Goal: Task Accomplishment & Management: Use online tool/utility

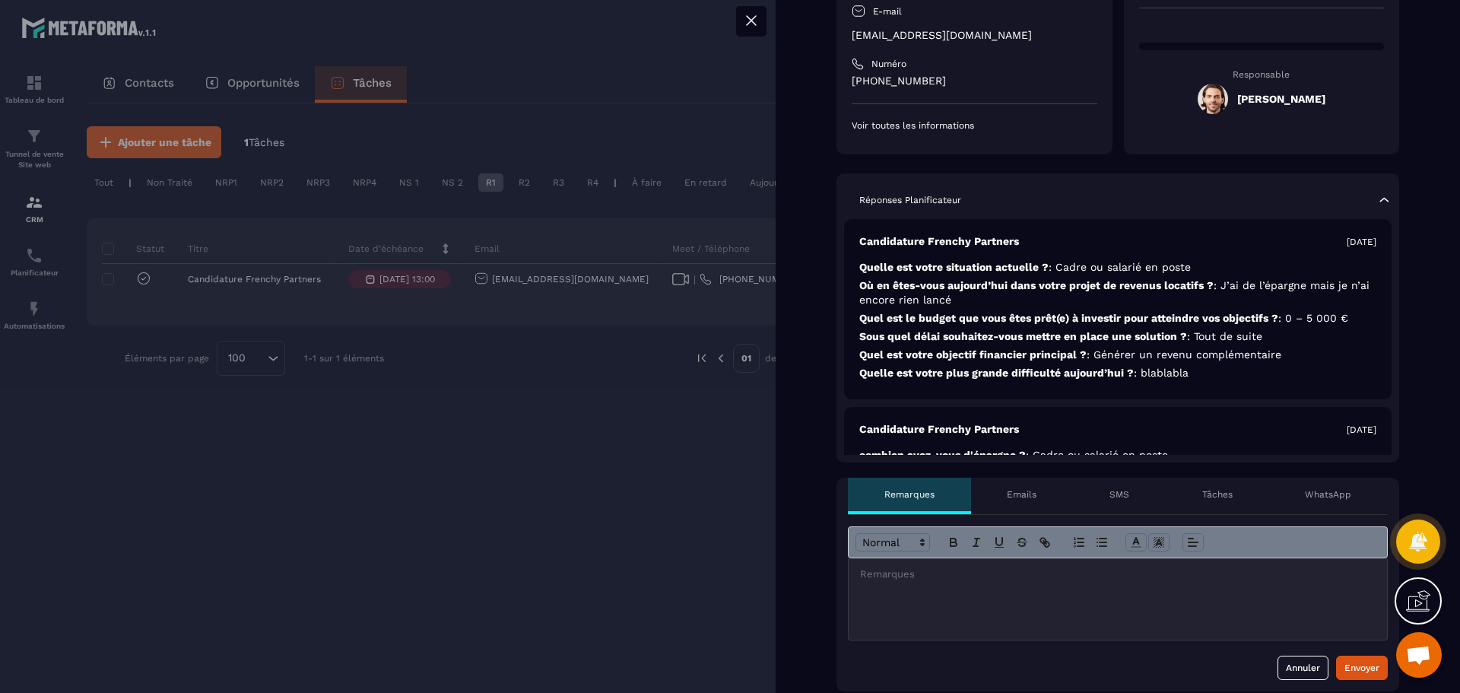
scroll to position [228, 0]
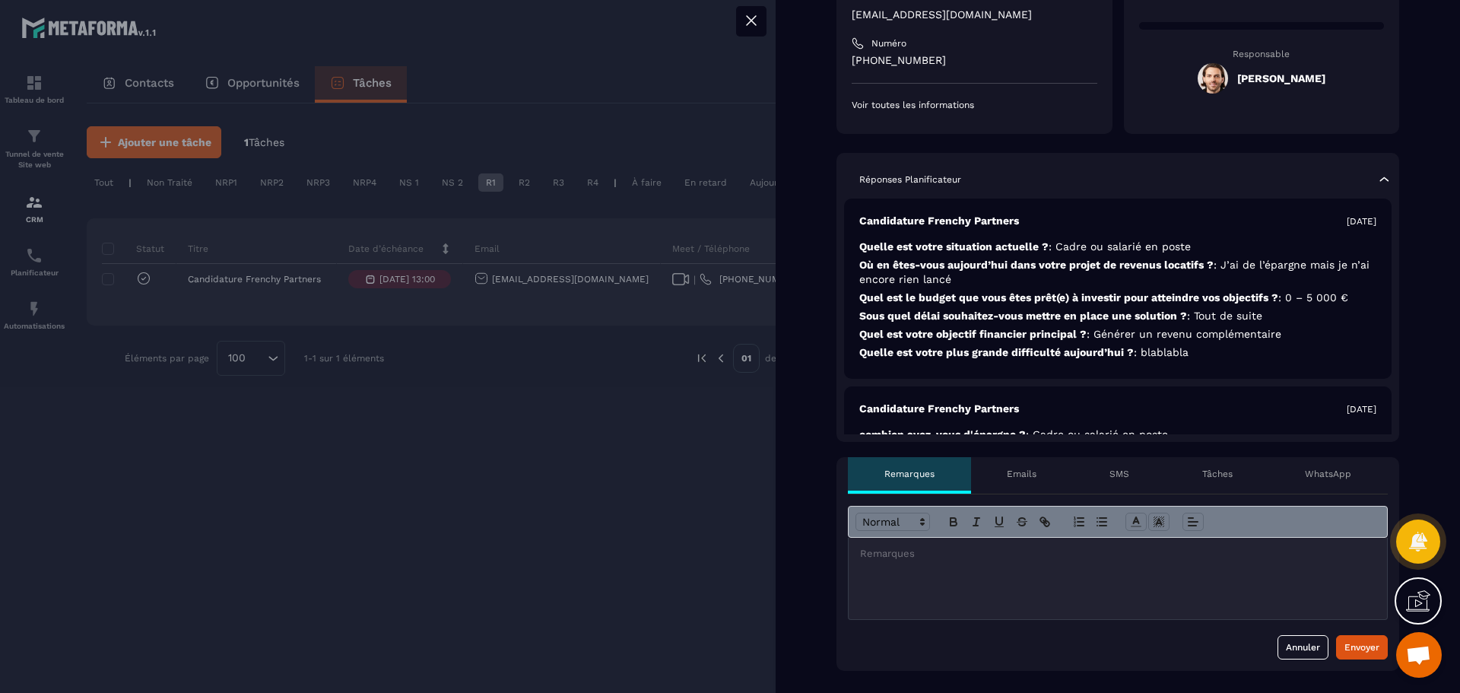
click at [1308, 471] on p "WhatsApp" at bounding box center [1328, 474] width 46 height 12
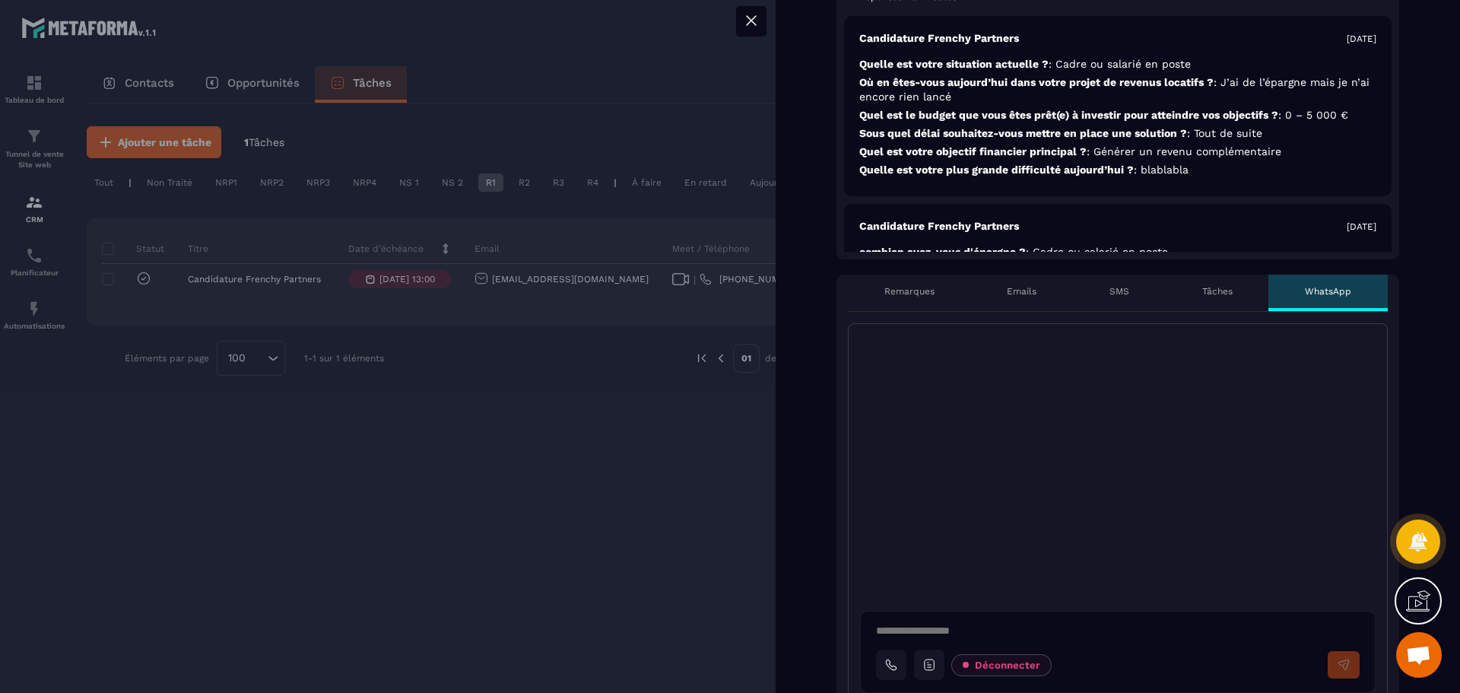
scroll to position [380, 0]
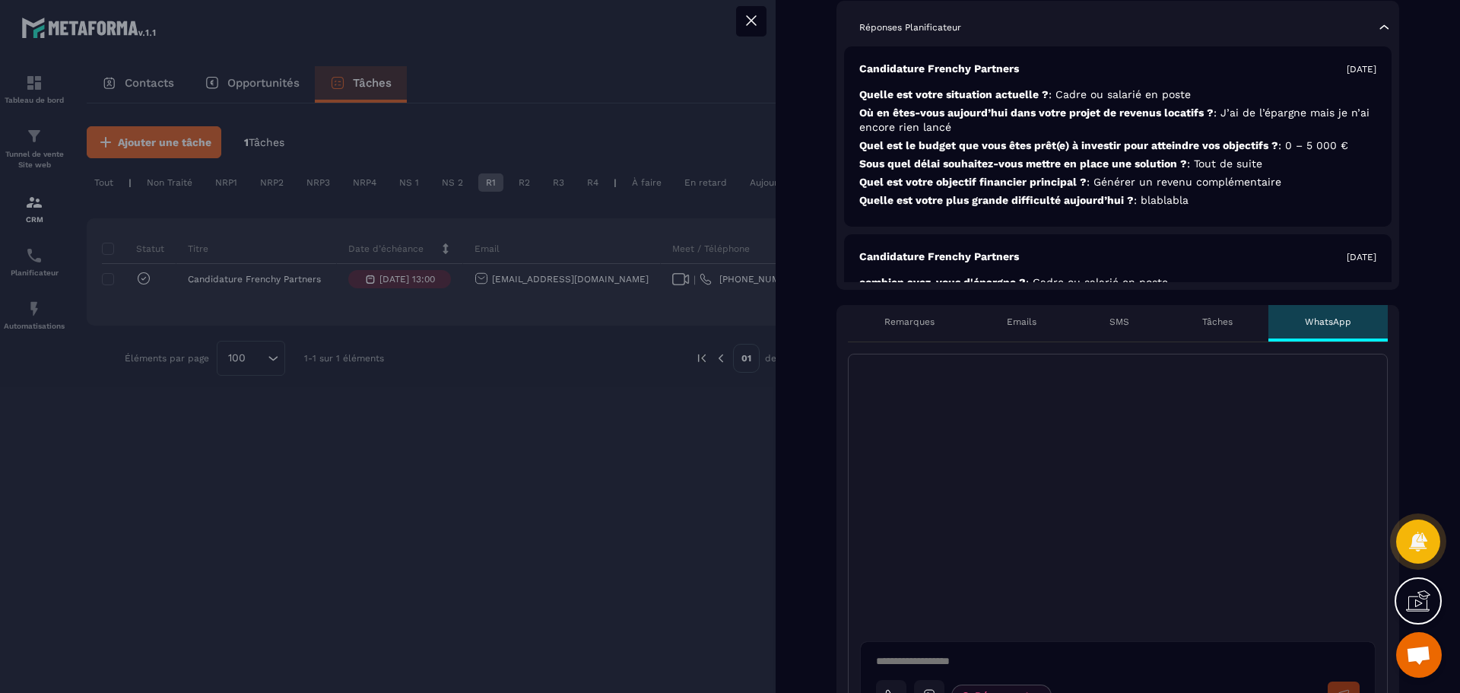
click at [893, 316] on p "Remarques" at bounding box center [910, 322] width 50 height 12
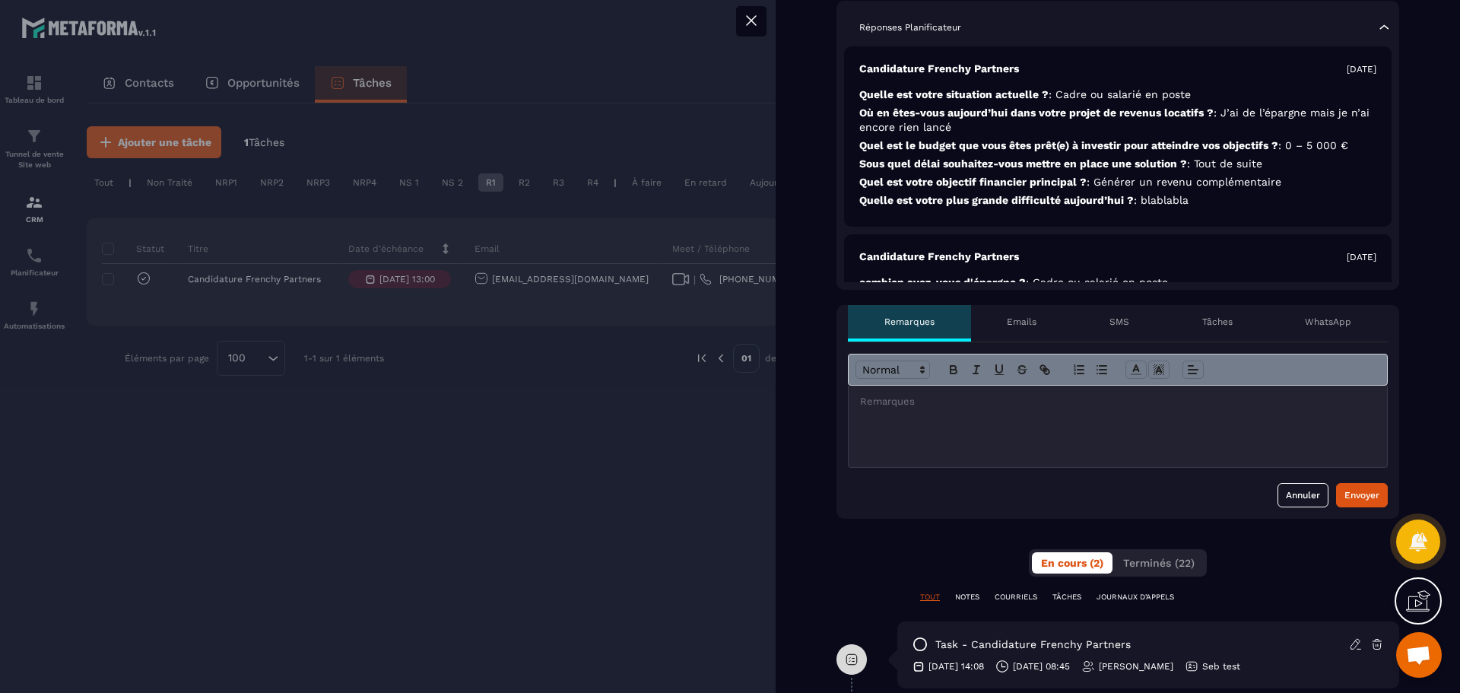
click at [956, 405] on p at bounding box center [1118, 402] width 516 height 14
click at [1365, 497] on div "Envoyer" at bounding box center [1362, 495] width 35 height 15
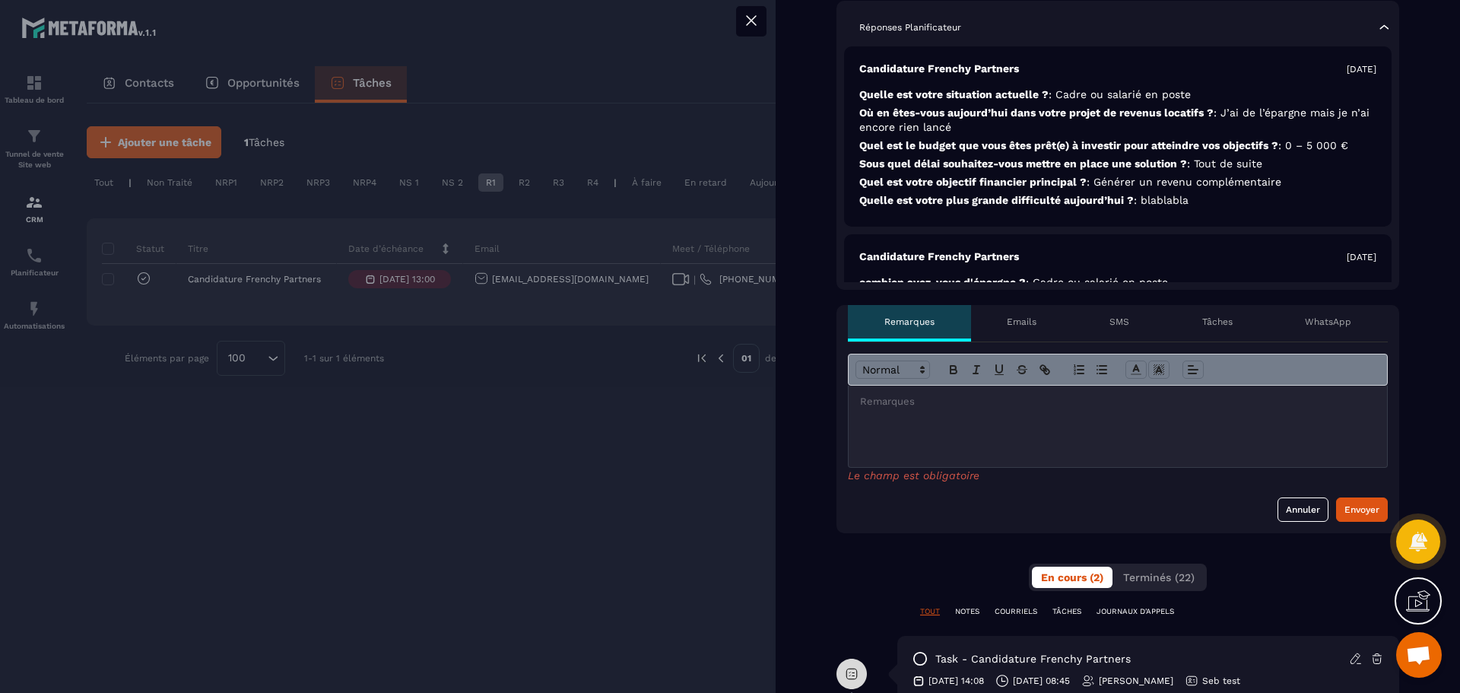
click at [1161, 452] on div at bounding box center [1118, 426] width 539 height 81
click at [1352, 513] on div "Envoyer" at bounding box center [1362, 509] width 35 height 15
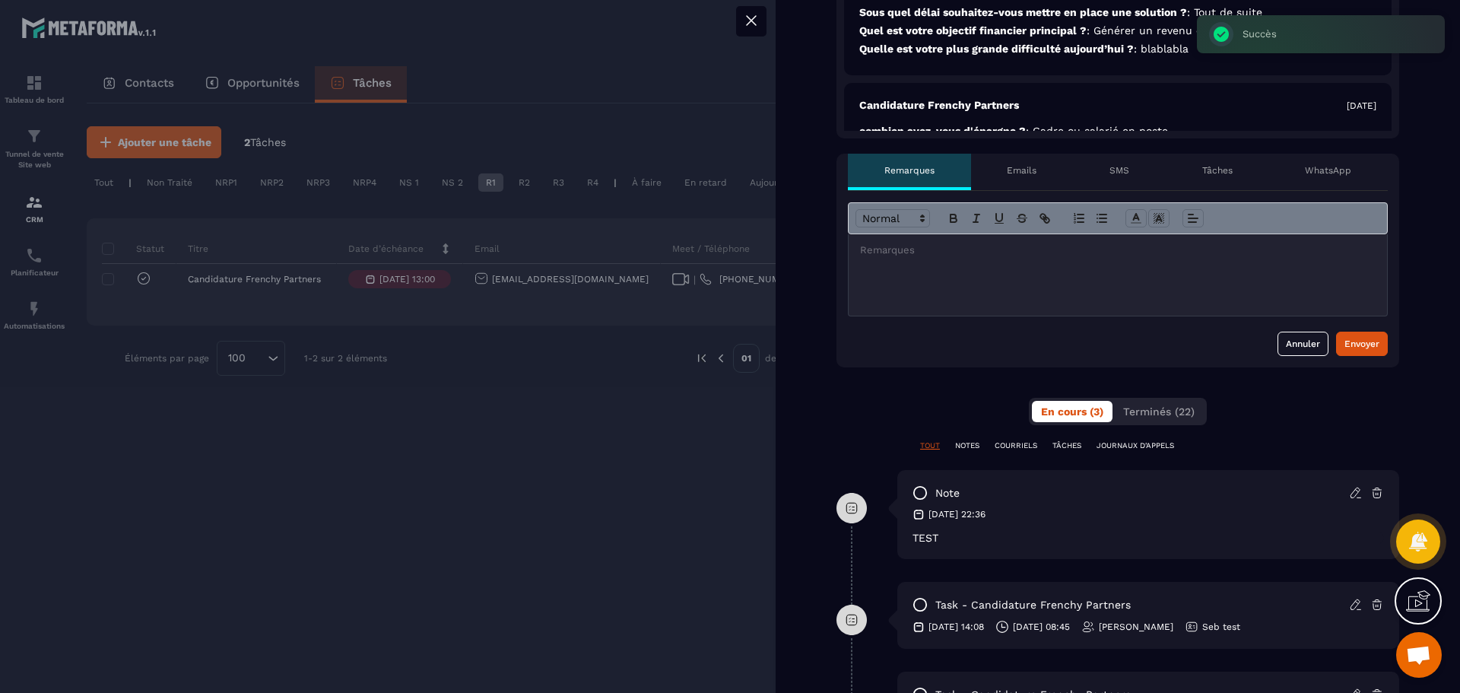
scroll to position [532, 0]
click at [659, 499] on div at bounding box center [730, 346] width 1460 height 693
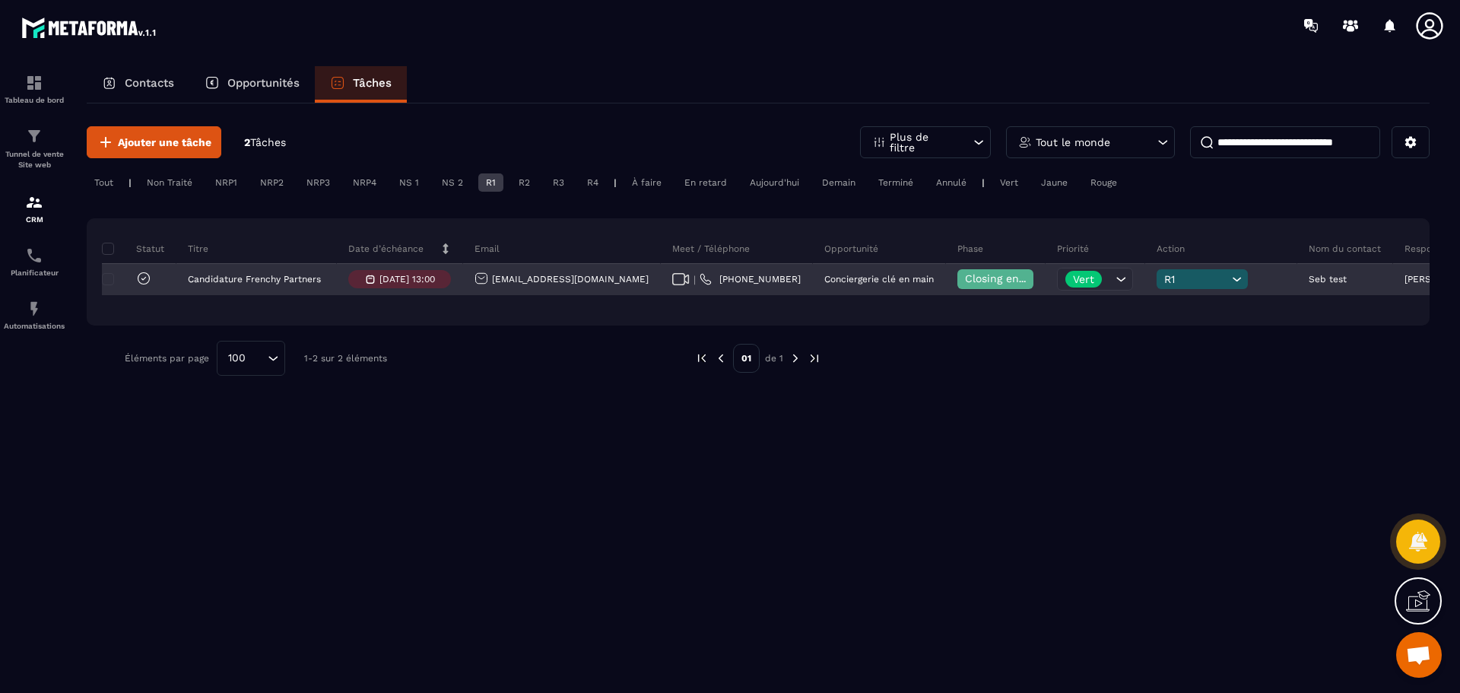
click at [1230, 272] on icon at bounding box center [1237, 279] width 14 height 15
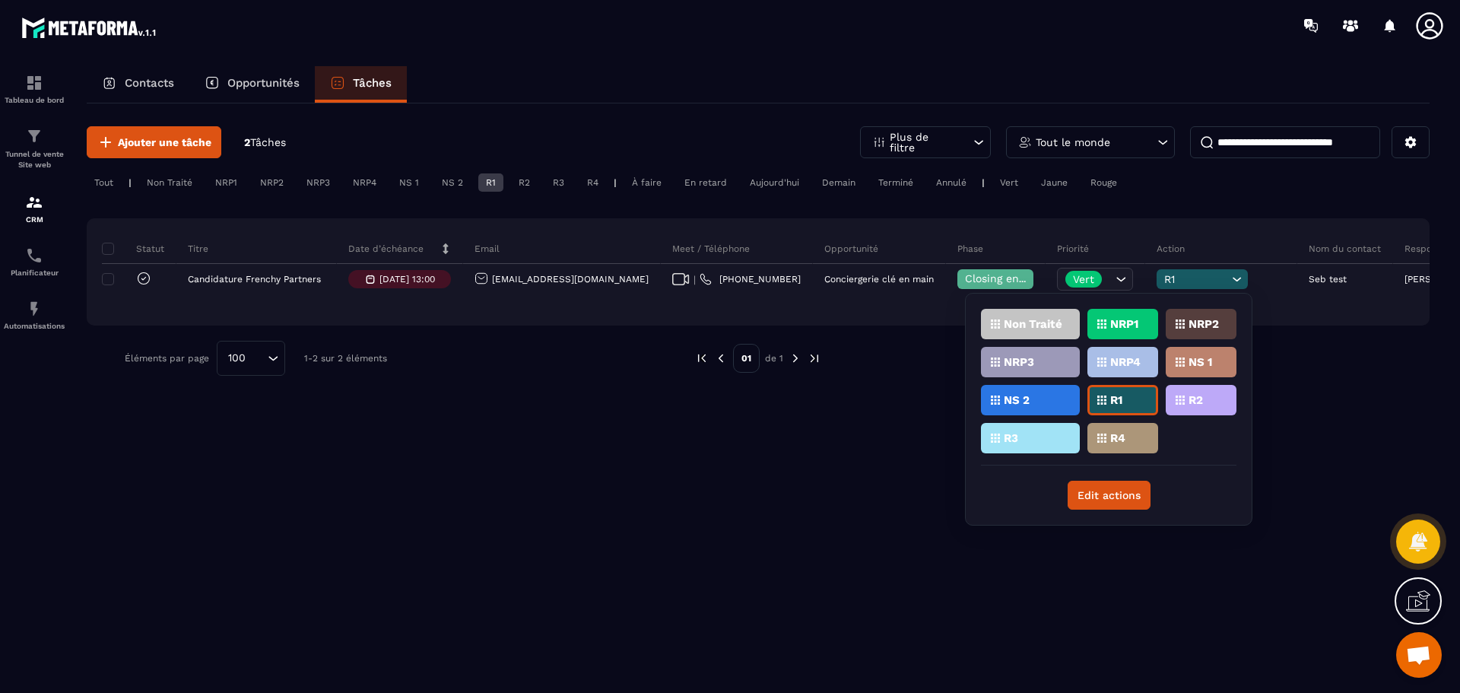
click at [1212, 398] on div "R2" at bounding box center [1201, 400] width 71 height 30
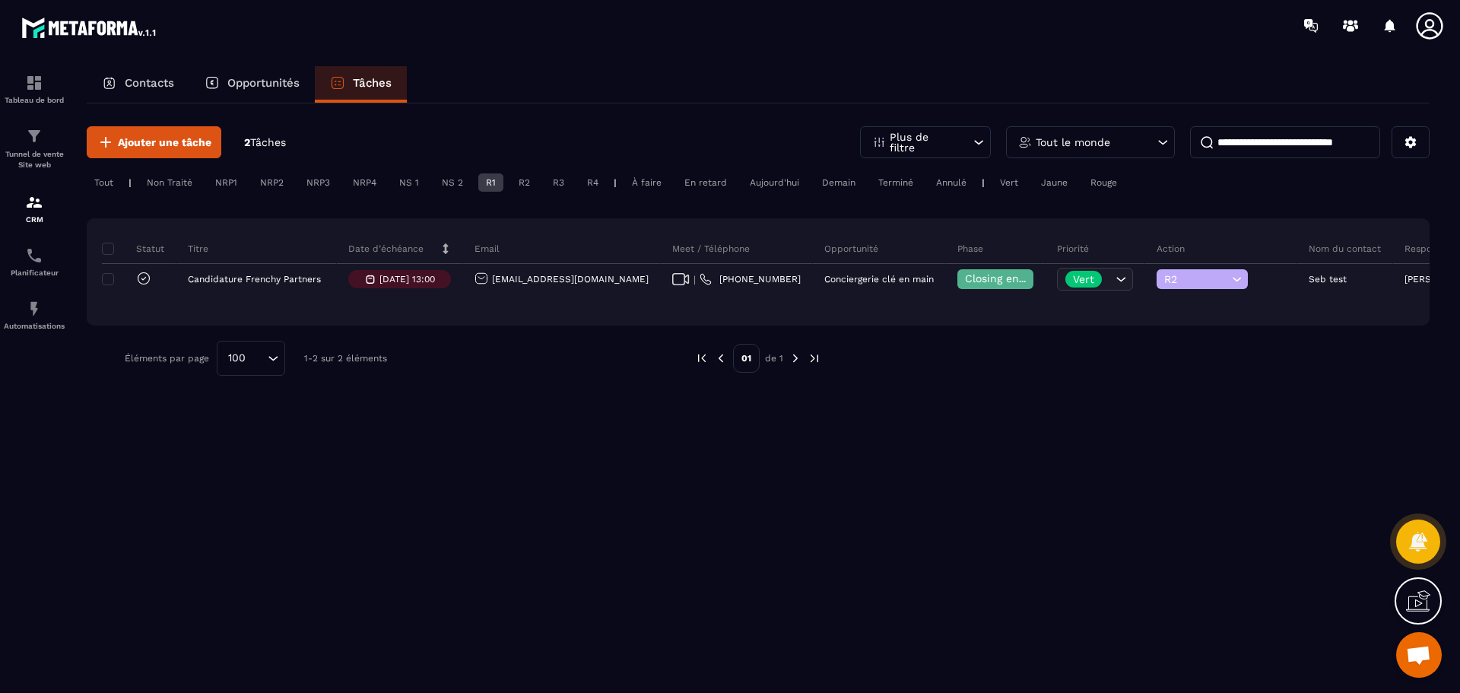
click at [486, 180] on div "R1" at bounding box center [490, 182] width 25 height 18
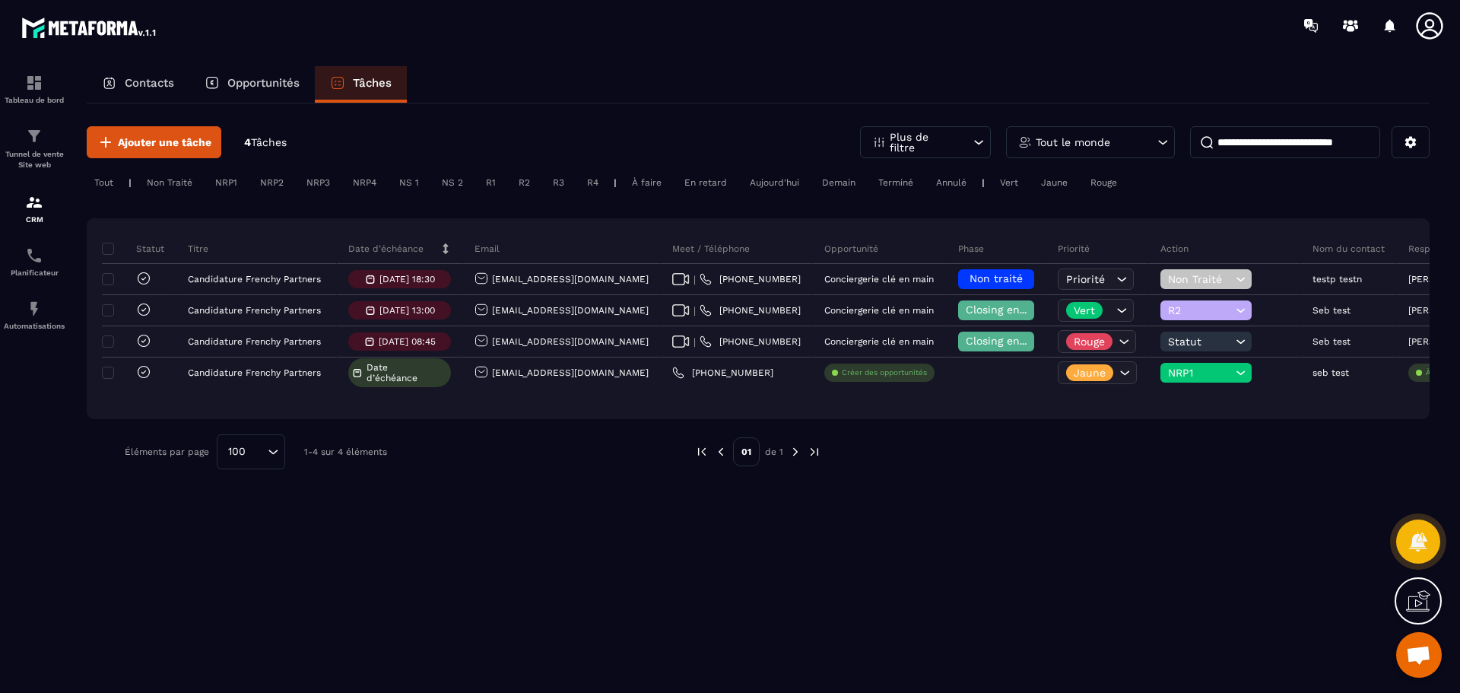
click at [526, 179] on div "R2" at bounding box center [524, 182] width 27 height 18
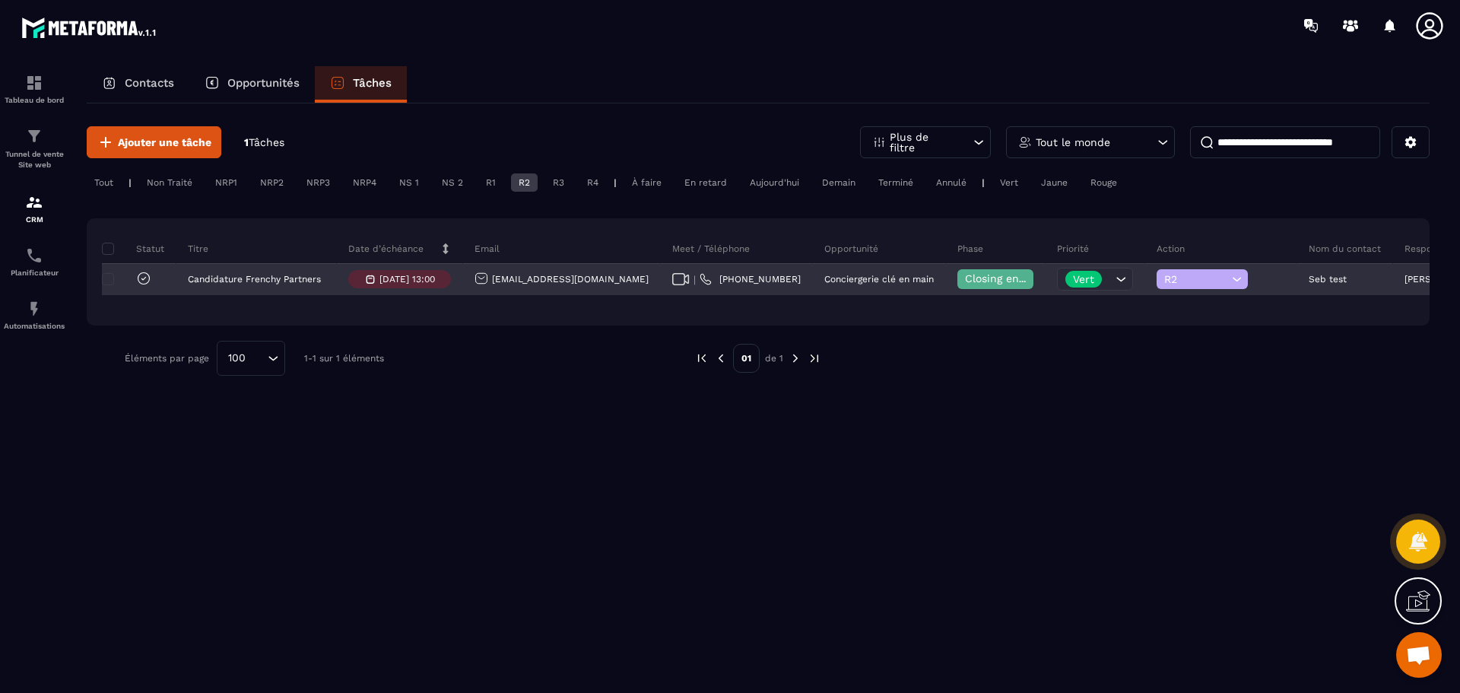
click at [1157, 286] on div "R2" at bounding box center [1202, 279] width 91 height 20
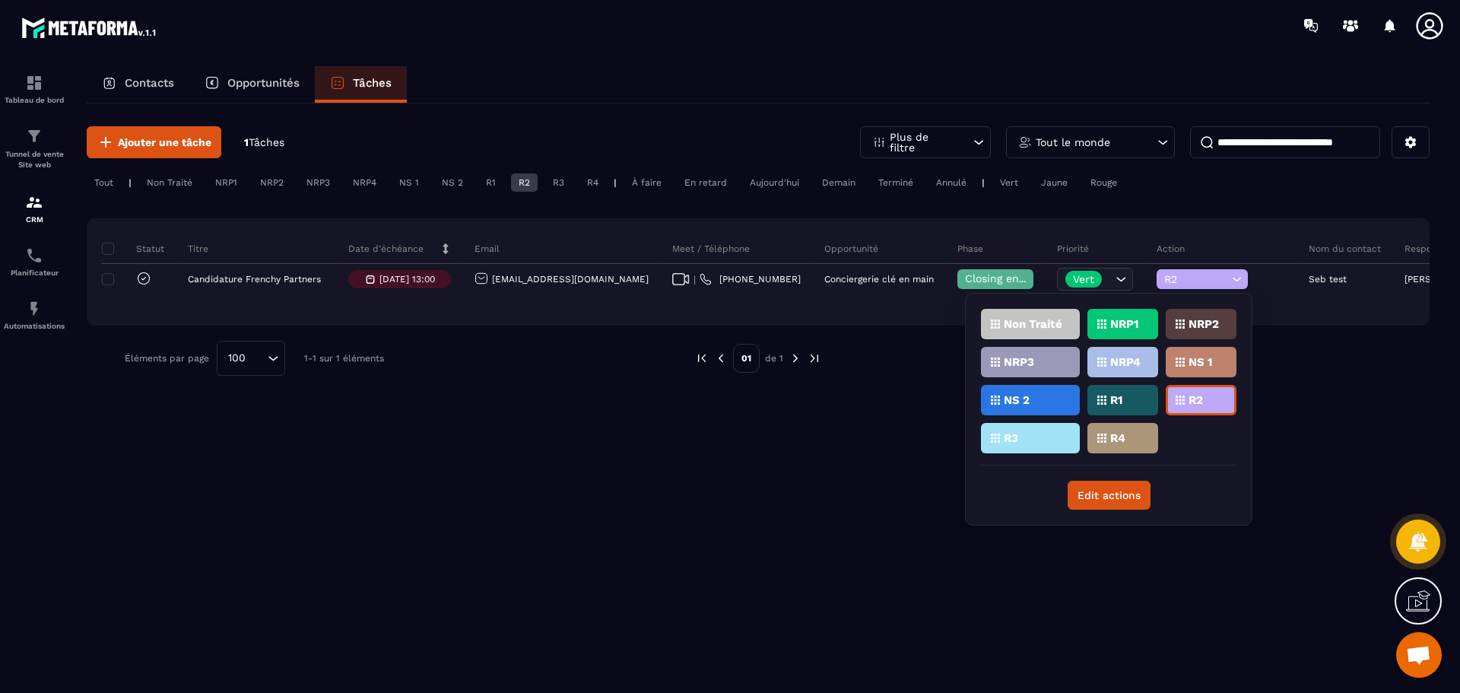
click at [1118, 394] on div "R1" at bounding box center [1123, 400] width 71 height 30
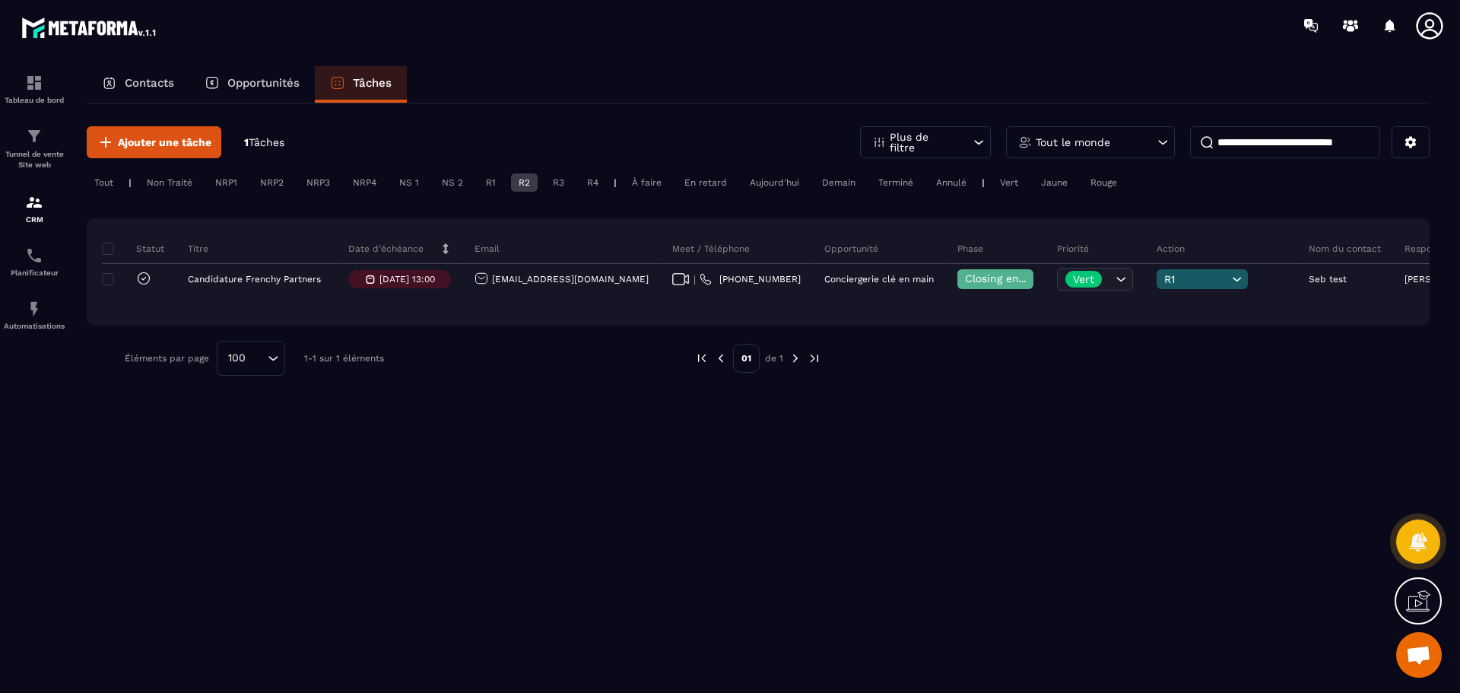
drag, startPoint x: 523, startPoint y: 180, endPoint x: 523, endPoint y: 189, distance: 9.9
click at [523, 180] on div "R2" at bounding box center [524, 182] width 27 height 18
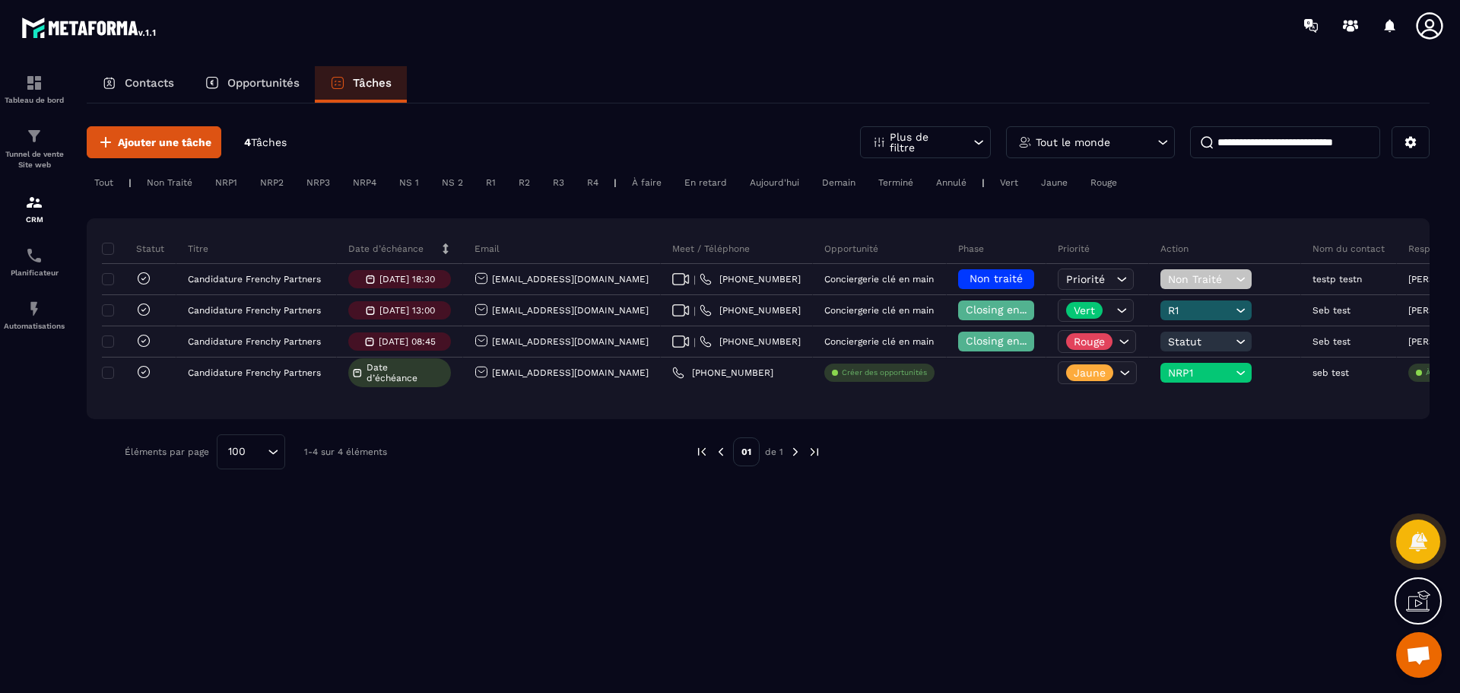
click at [489, 182] on div "R1" at bounding box center [490, 182] width 25 height 18
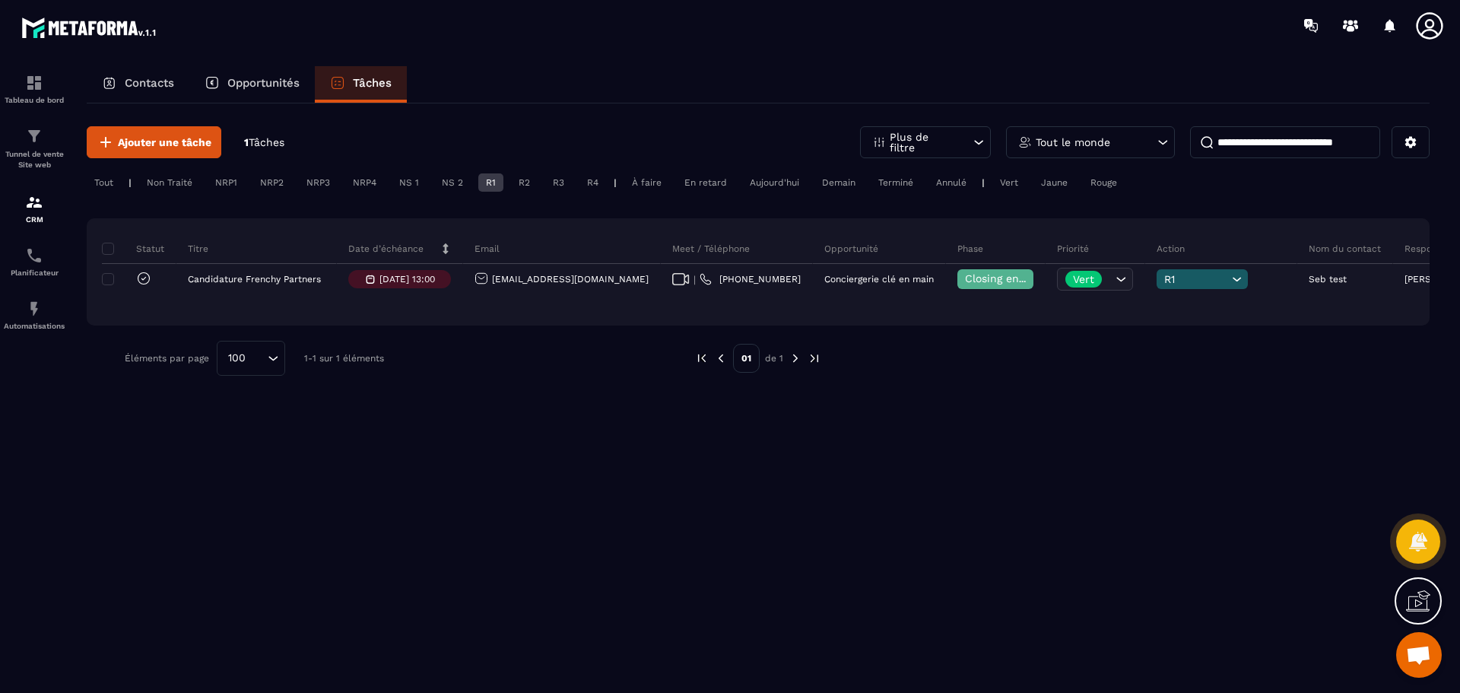
click at [490, 182] on div "R1" at bounding box center [490, 182] width 25 height 18
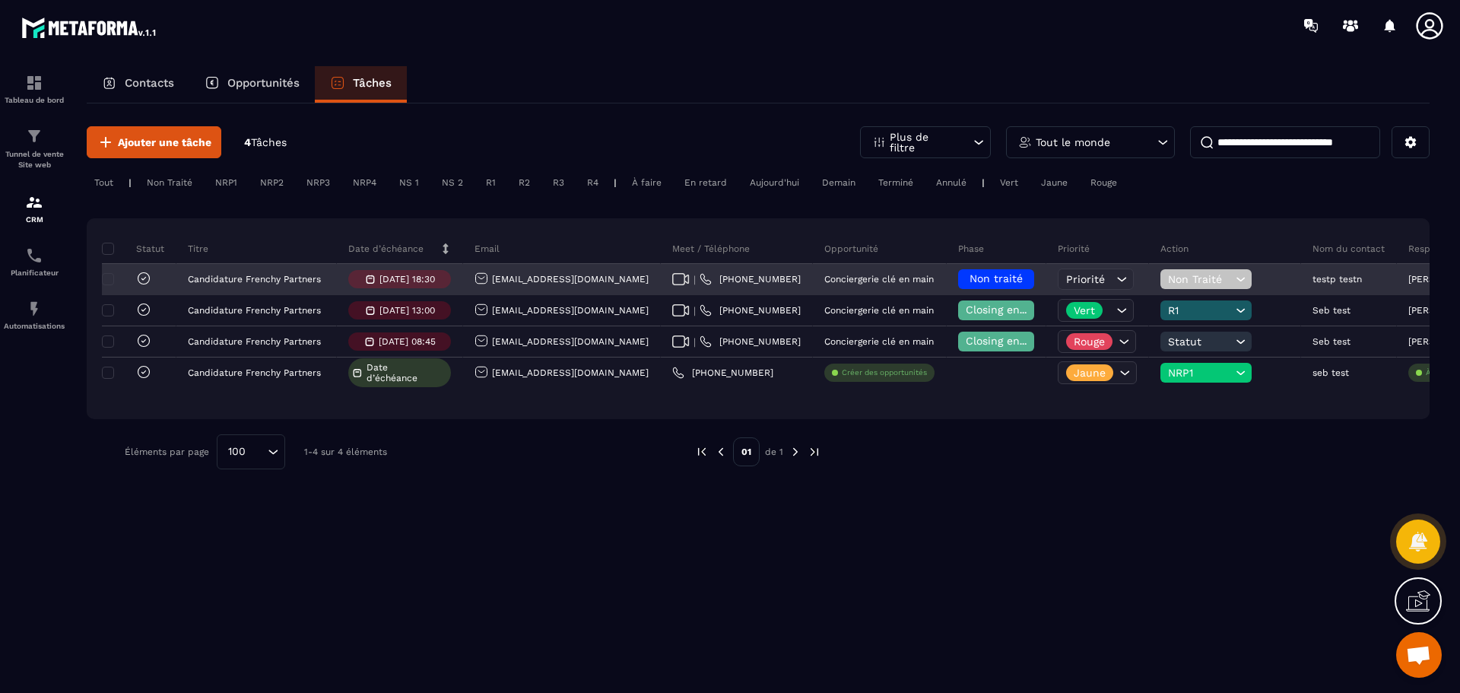
click at [1168, 276] on span "Non Traité" at bounding box center [1200, 279] width 64 height 12
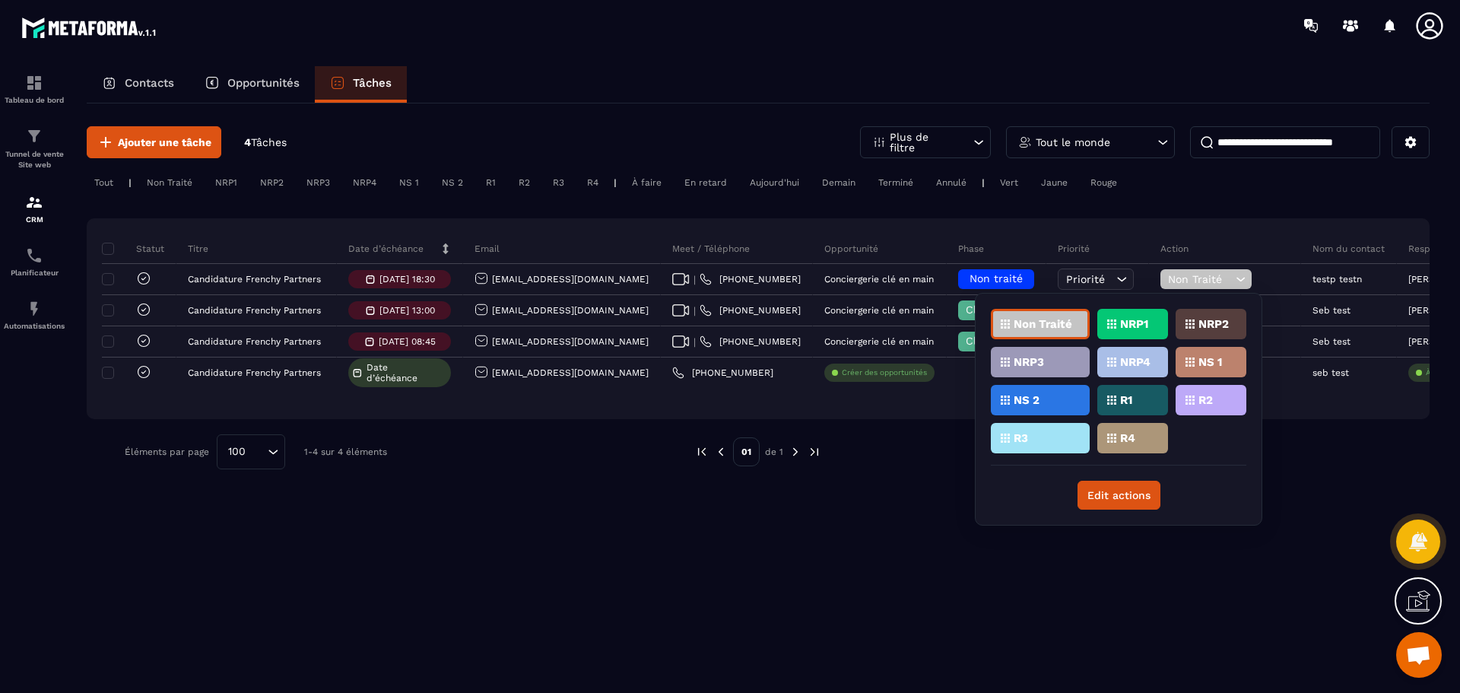
drag, startPoint x: 1005, startPoint y: 324, endPoint x: 888, endPoint y: 586, distance: 286.4
click at [888, 586] on div "Ajouter une tâche 4 Tâches Plus de filtre Tout le monde Tout | Non Traité NRP1 …" at bounding box center [758, 396] width 1343 height 587
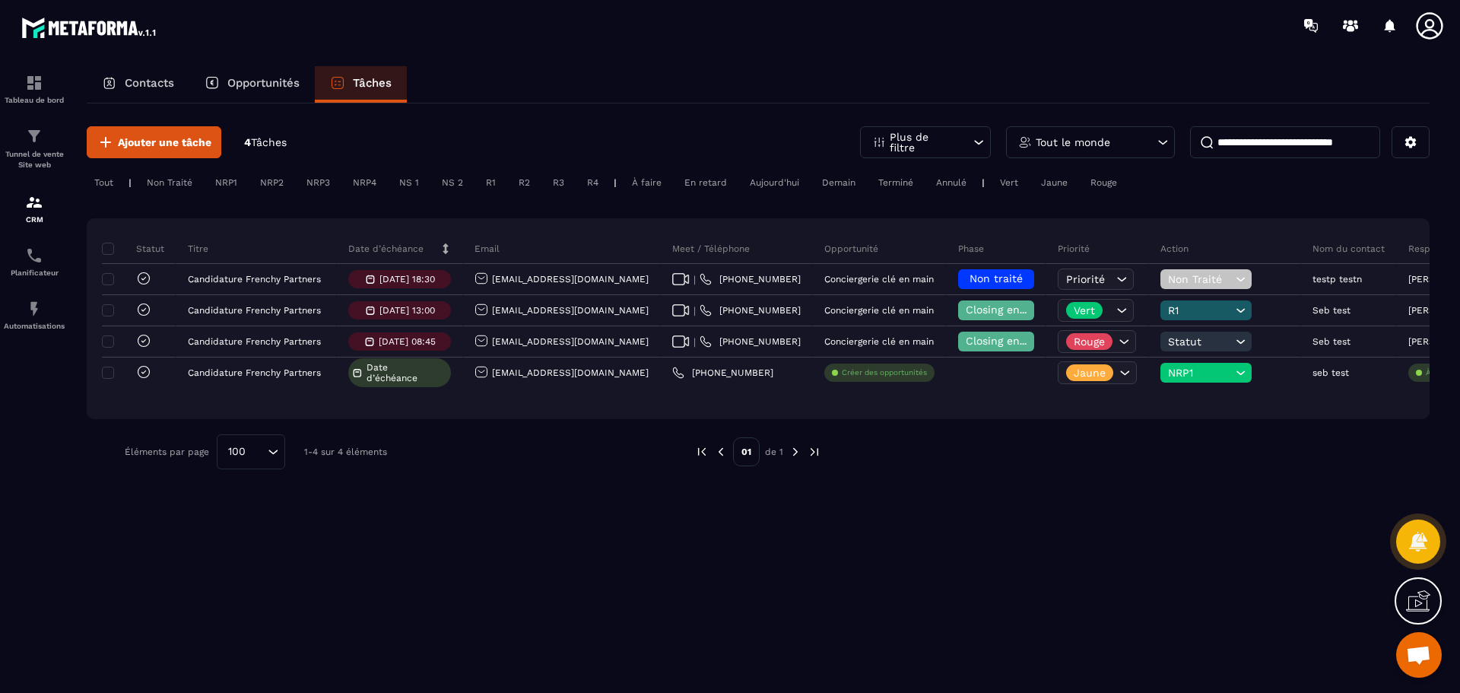
click at [1116, 142] on div "Tout le monde" at bounding box center [1090, 142] width 169 height 32
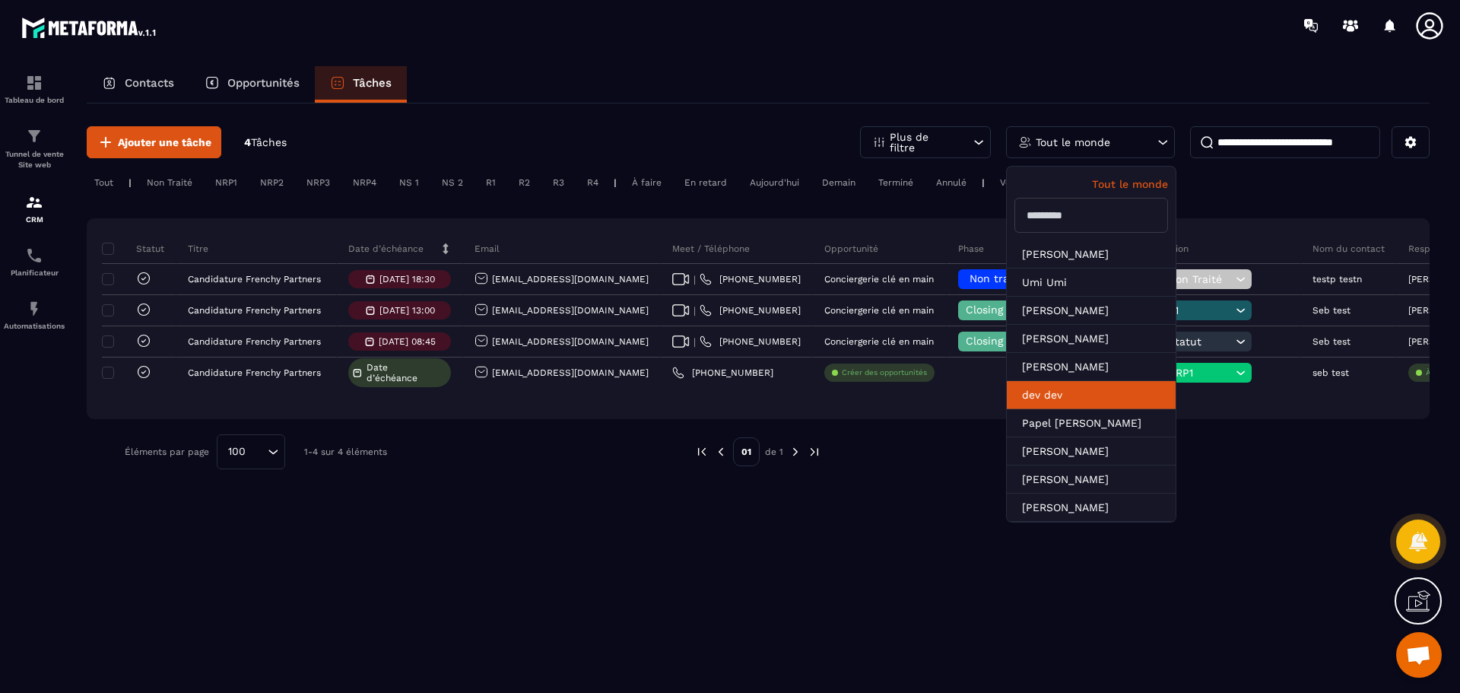
click at [1051, 389] on li "dev dev" at bounding box center [1091, 395] width 169 height 28
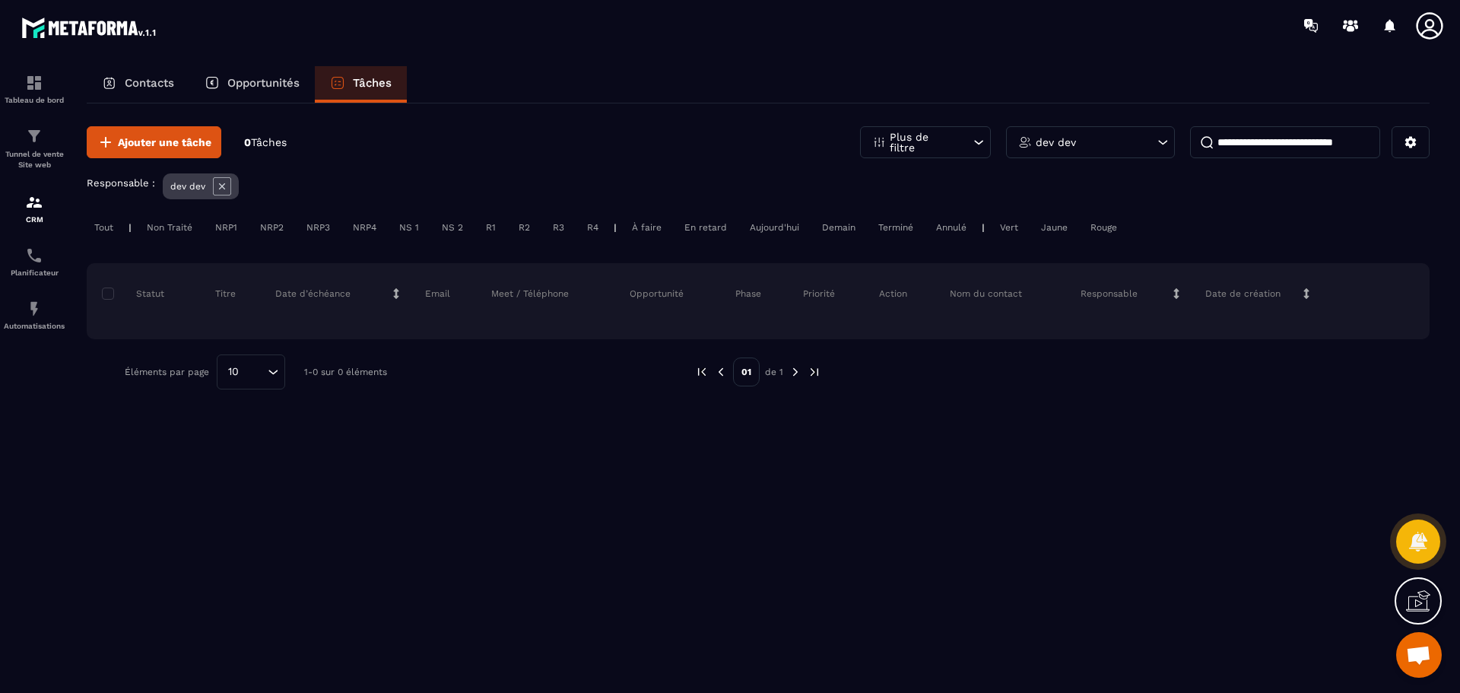
click at [1147, 139] on div "dev dev" at bounding box center [1090, 142] width 169 height 32
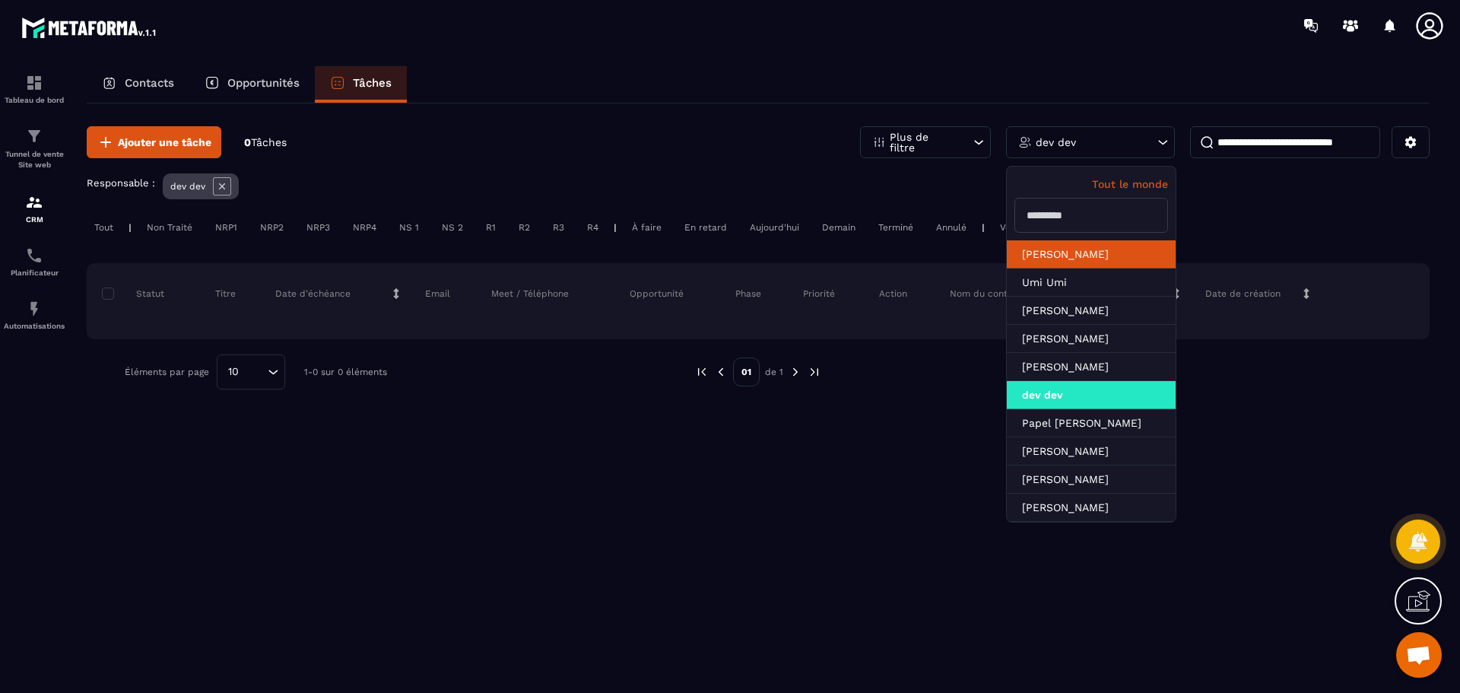
click at [1068, 264] on li "[PERSON_NAME]" at bounding box center [1091, 254] width 169 height 28
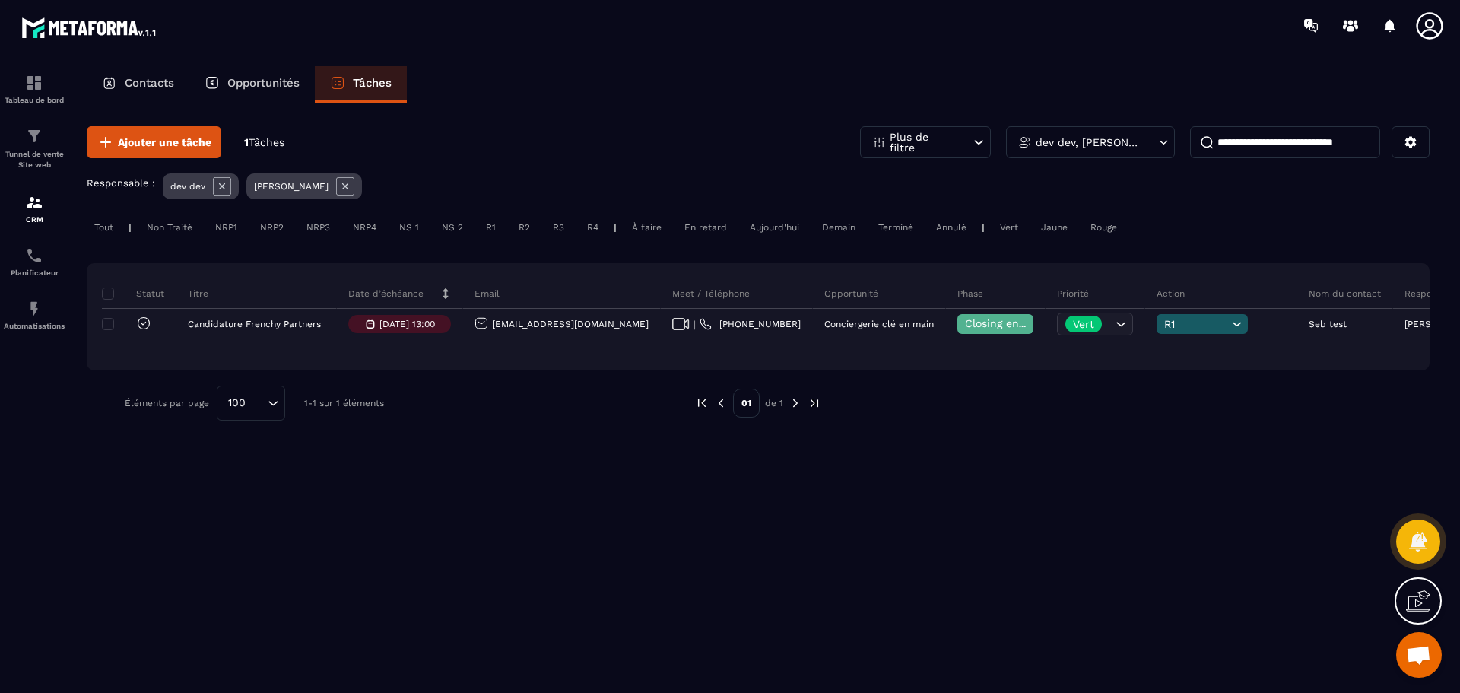
click at [1157, 143] on icon at bounding box center [1164, 142] width 14 height 15
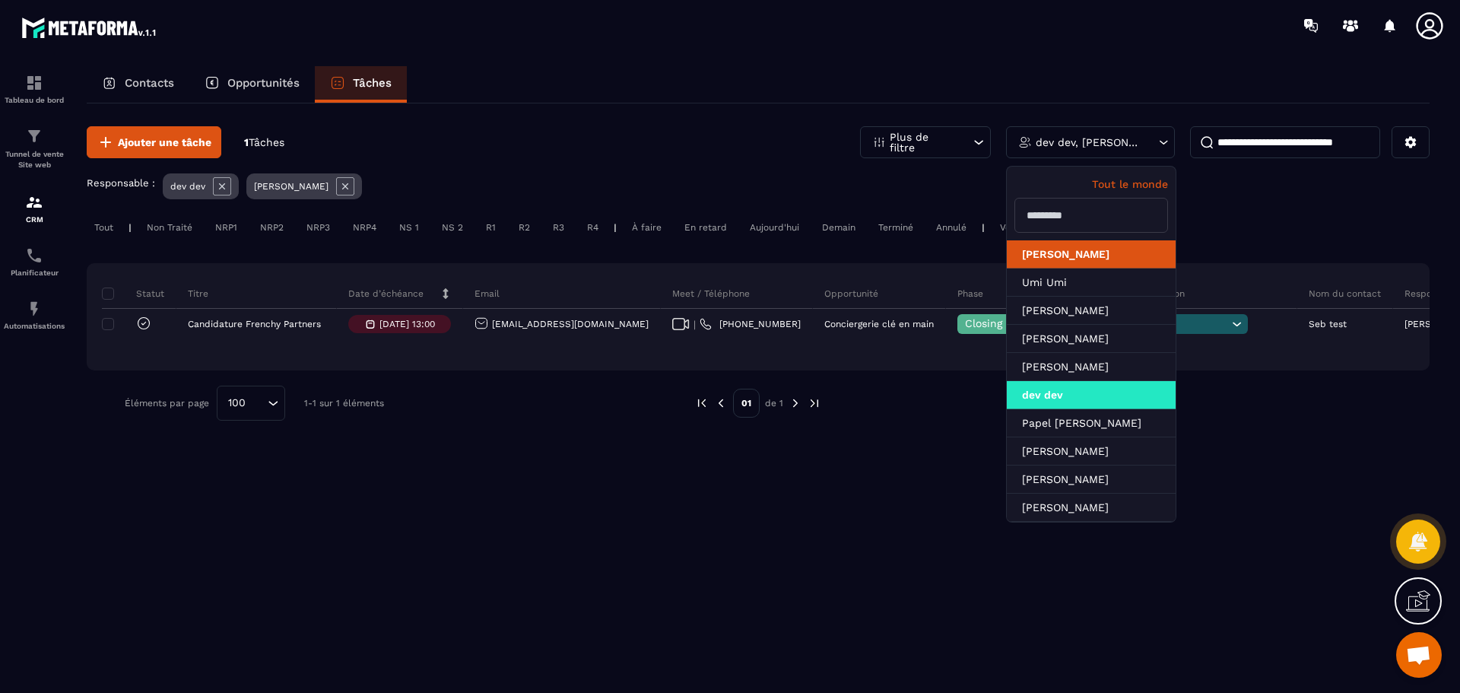
click at [1098, 252] on li "[PERSON_NAME]" at bounding box center [1091, 254] width 169 height 28
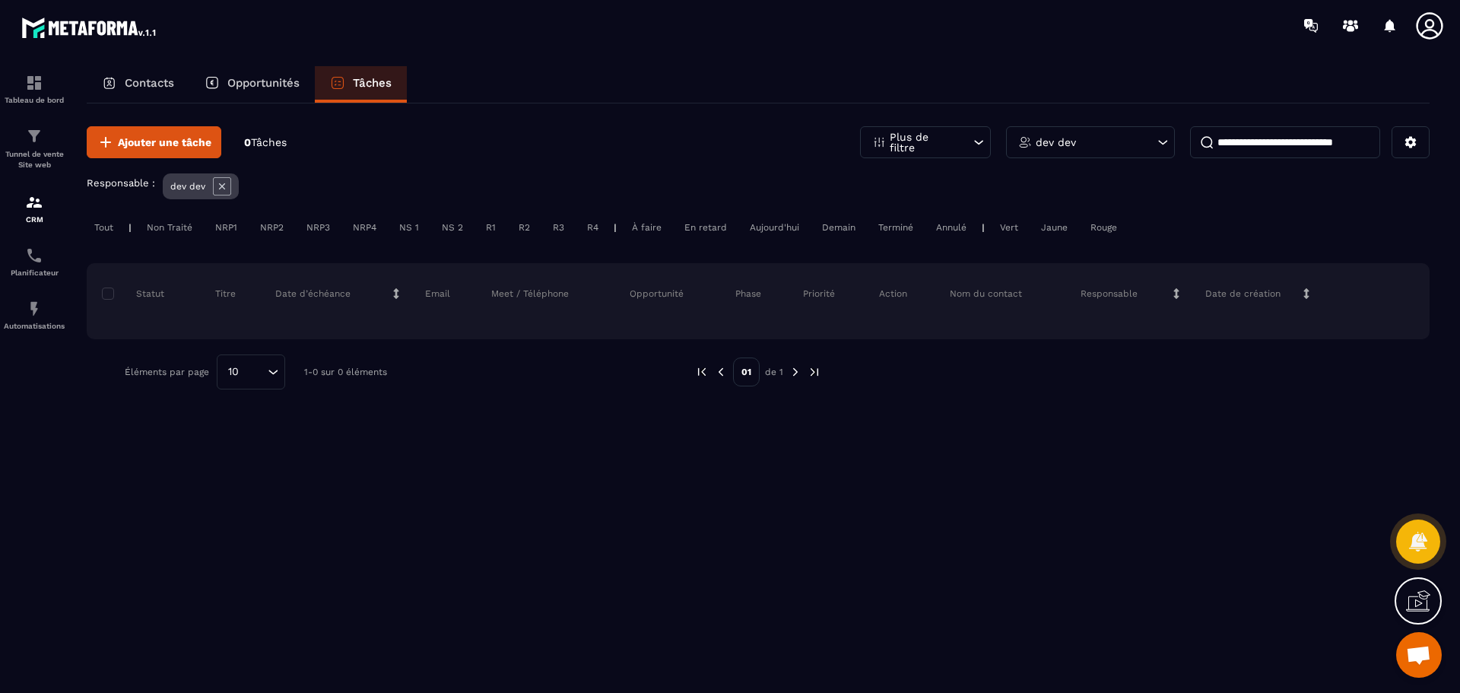
click at [1108, 134] on div "dev dev" at bounding box center [1090, 142] width 169 height 32
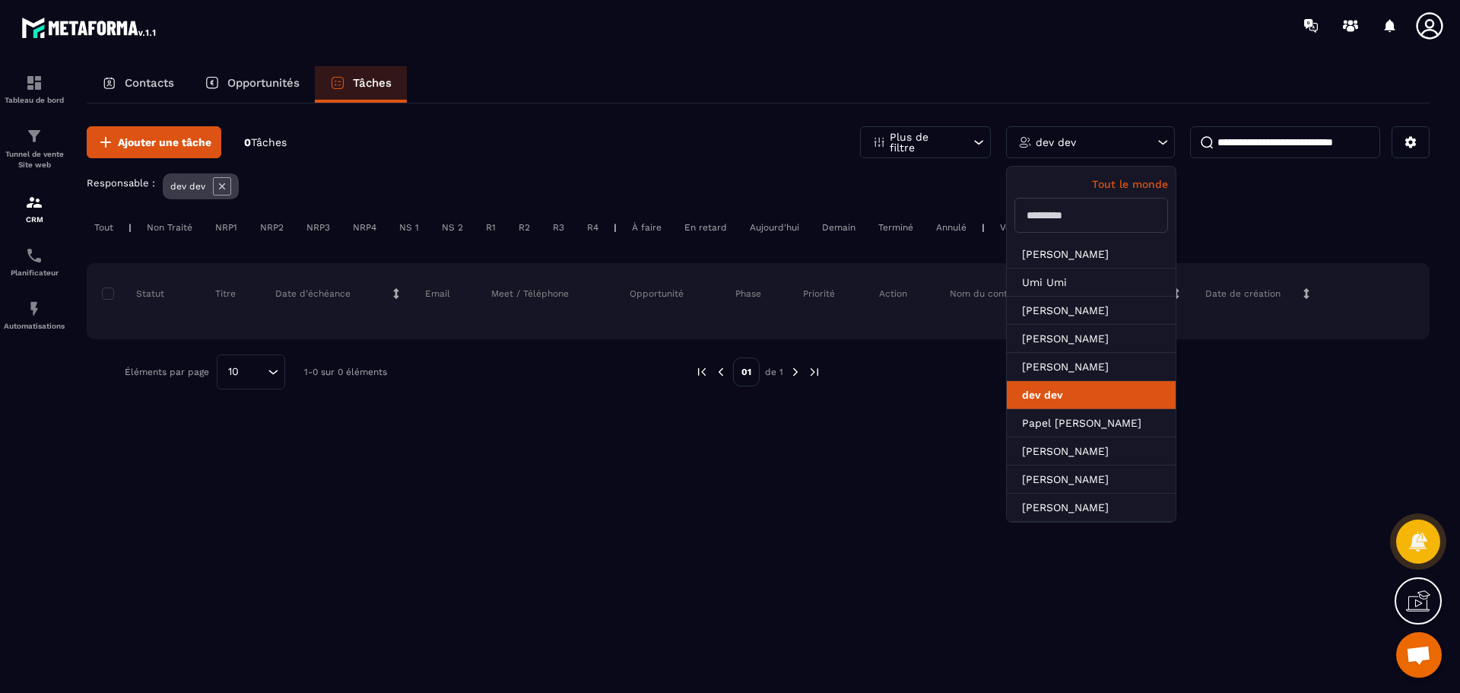
click at [1085, 392] on li "dev dev" at bounding box center [1091, 395] width 169 height 28
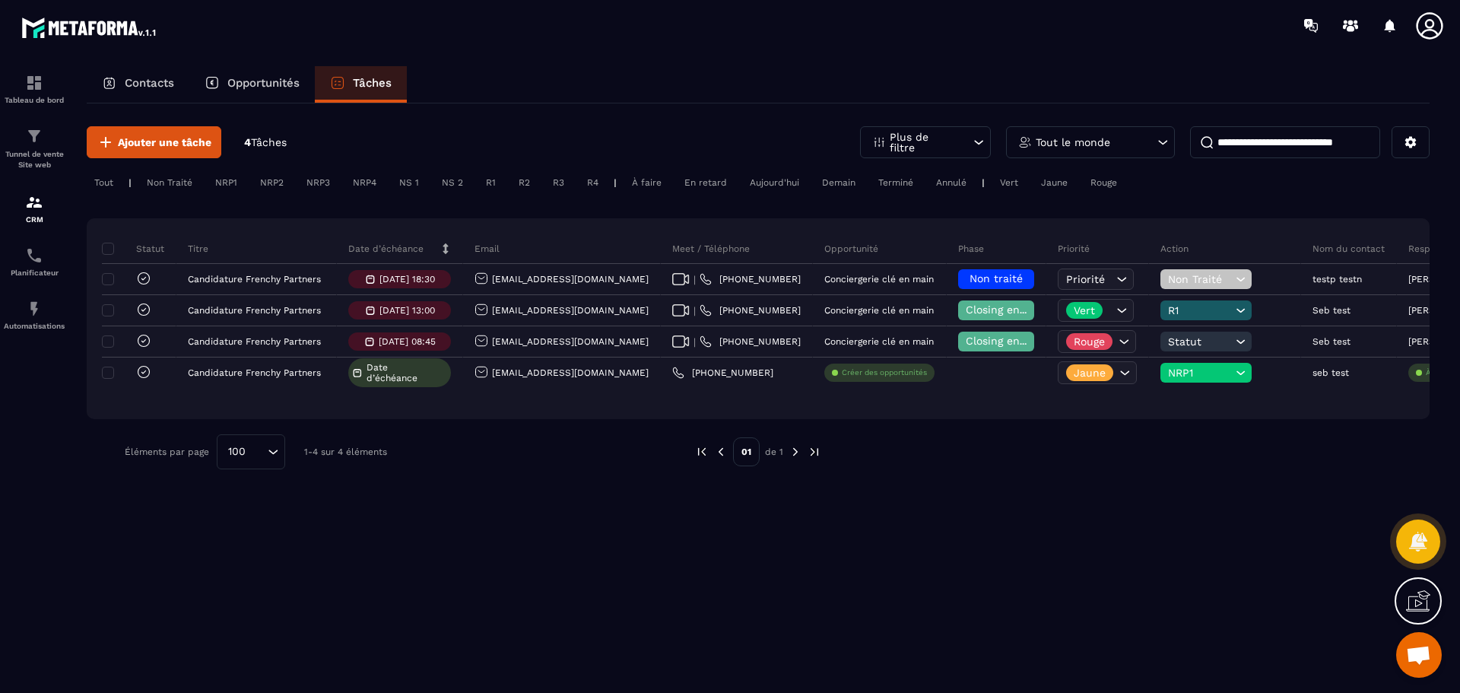
click at [284, 88] on p "Opportunités" at bounding box center [263, 83] width 72 height 14
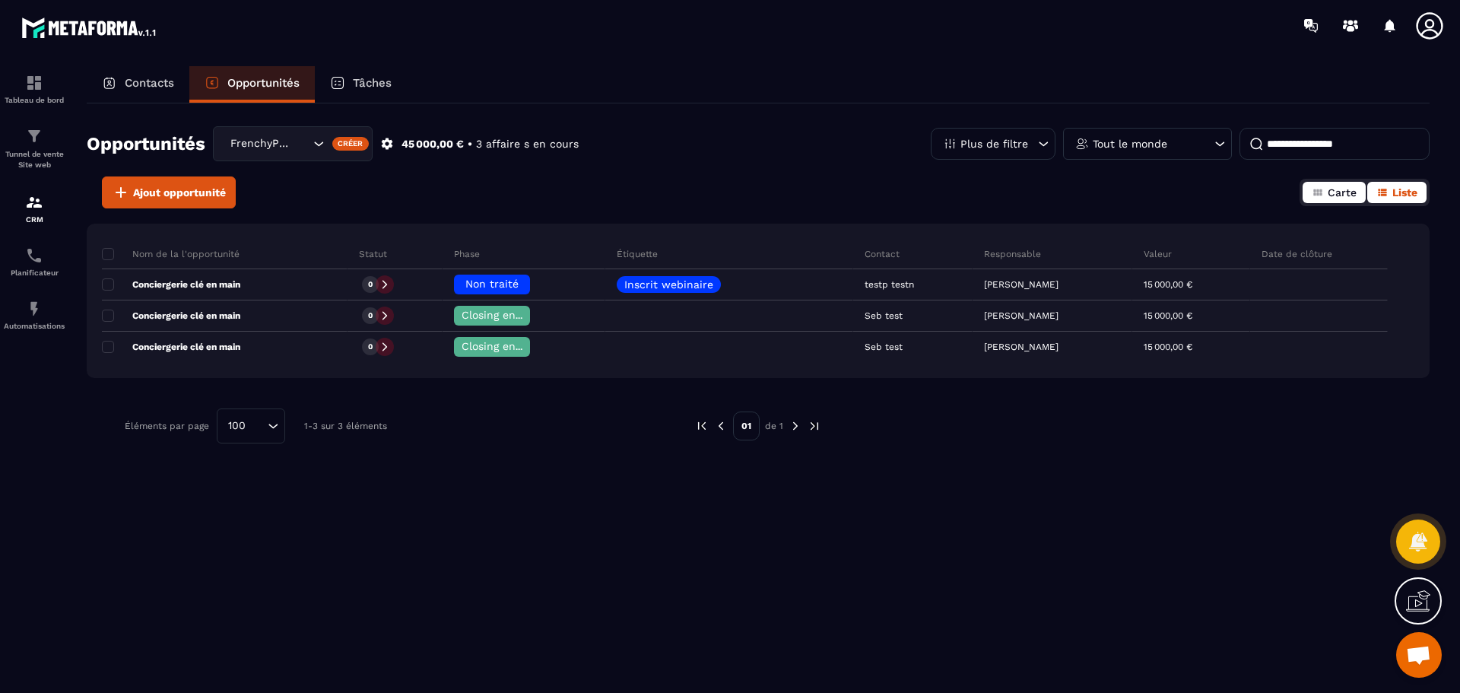
click at [1318, 192] on icon "button" at bounding box center [1318, 192] width 8 height 7
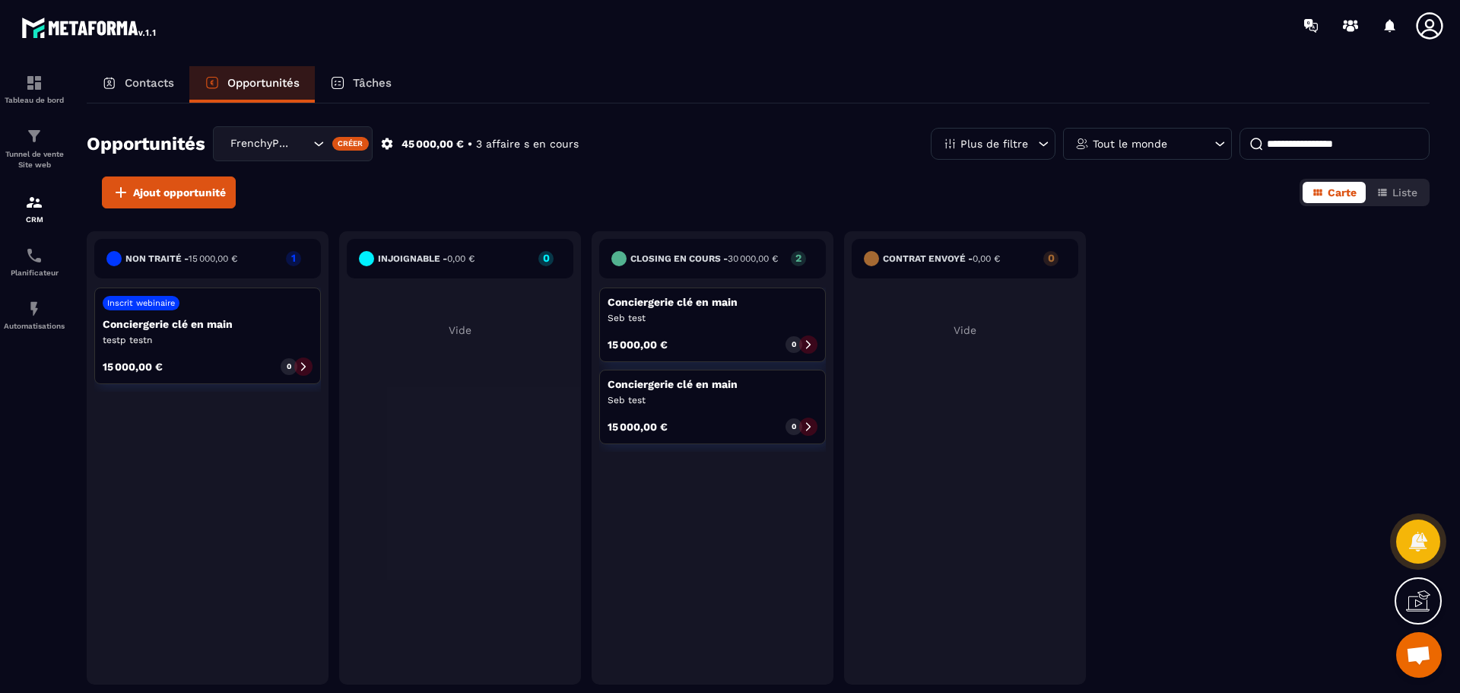
click at [1033, 145] on div "Plus de filtre" at bounding box center [993, 144] width 125 height 32
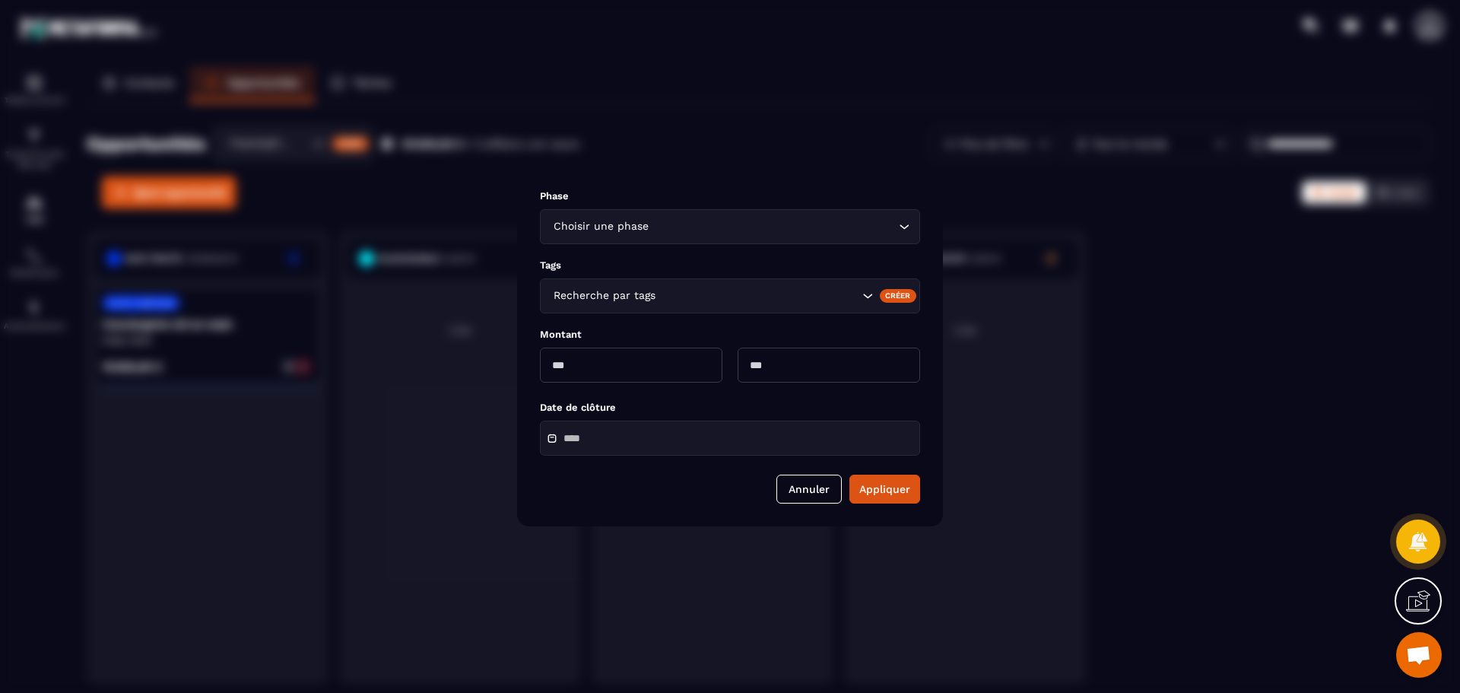
click at [912, 224] on div "Choisir une phase Loading..." at bounding box center [730, 226] width 380 height 35
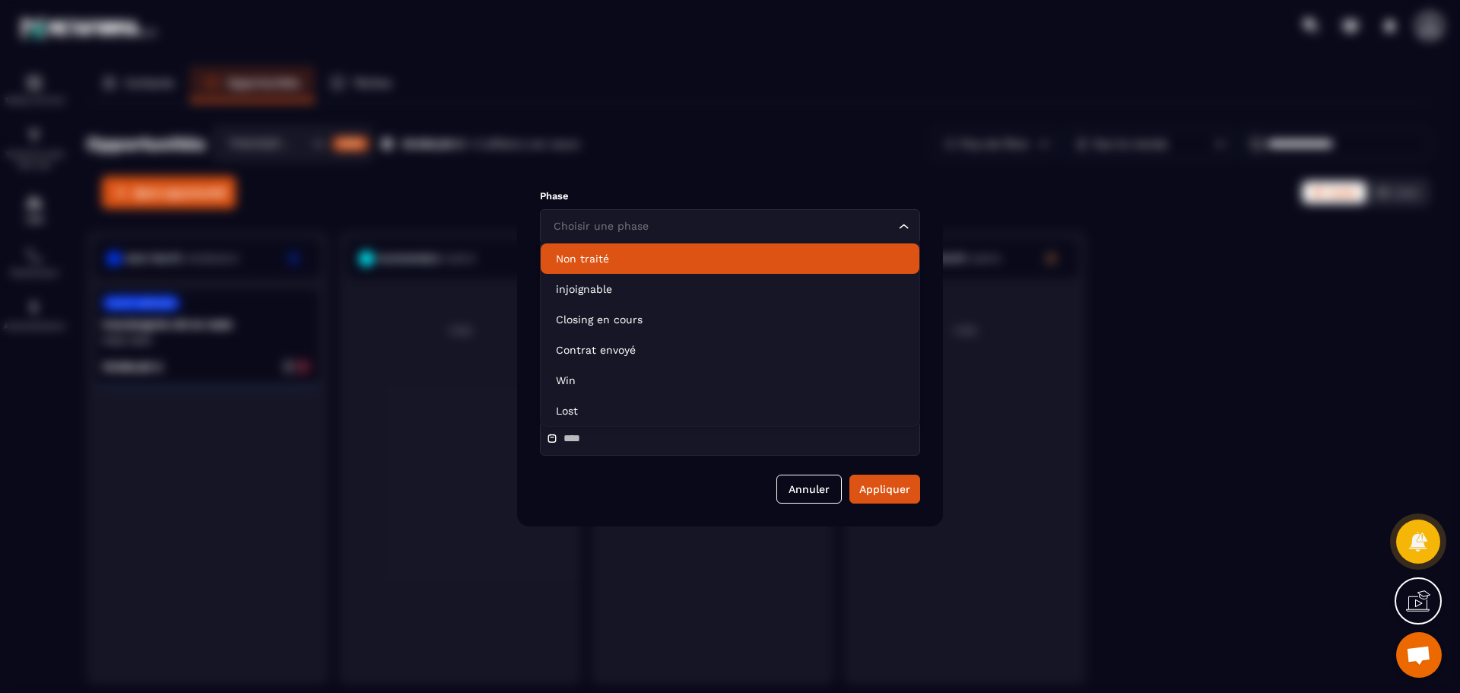
click at [1281, 273] on div "Modal window" at bounding box center [730, 346] width 1460 height 693
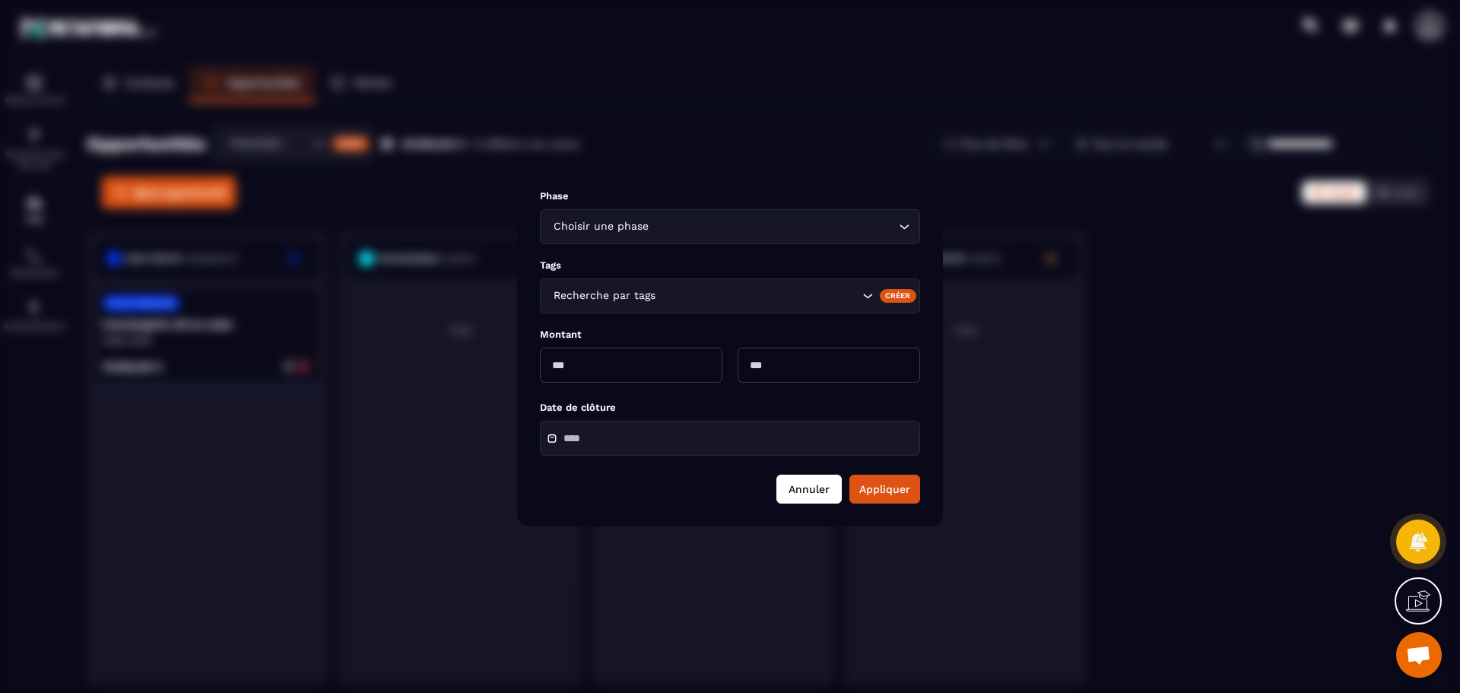
click at [787, 479] on button "Annuler" at bounding box center [809, 489] width 65 height 29
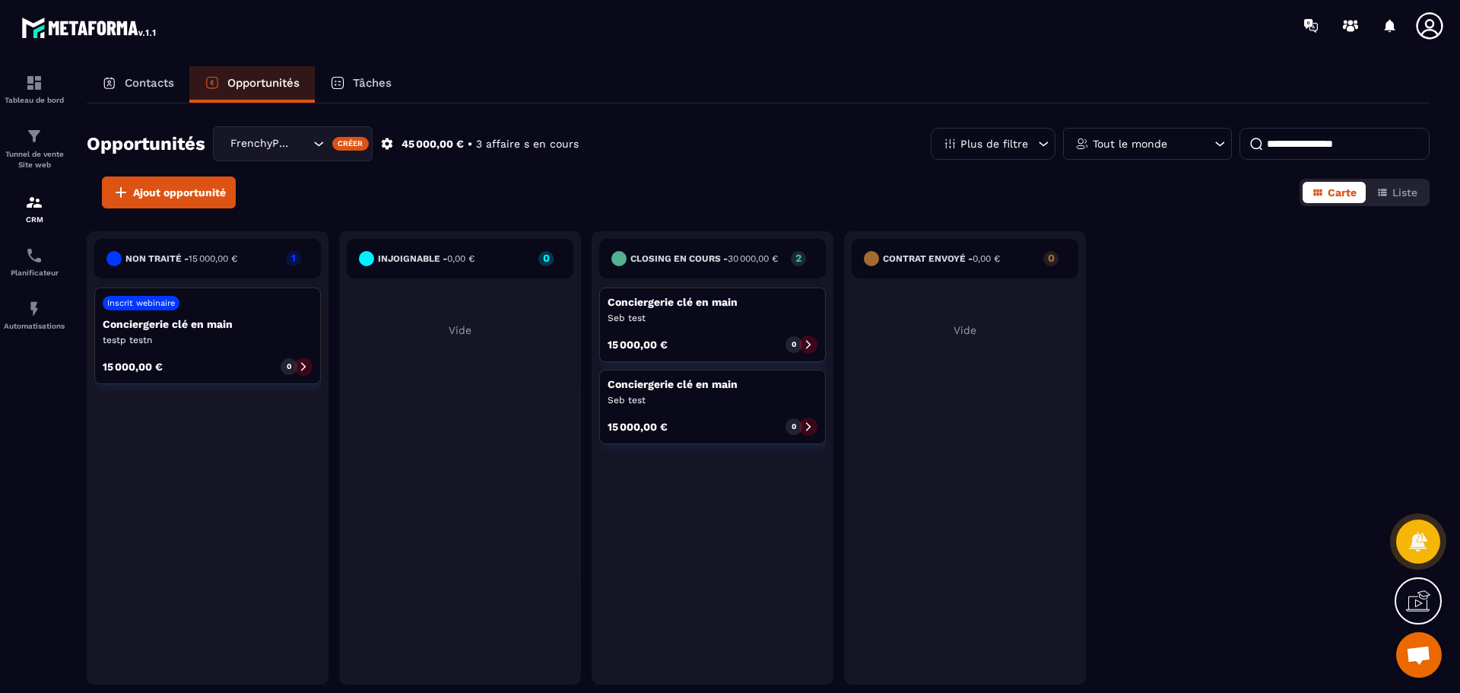
click at [372, 84] on p "Tâches" at bounding box center [372, 83] width 39 height 14
